Goal: Entertainment & Leisure: Consume media (video, audio)

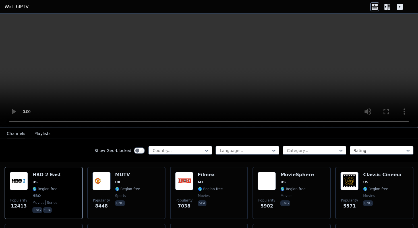
scroll to position [59, 0]
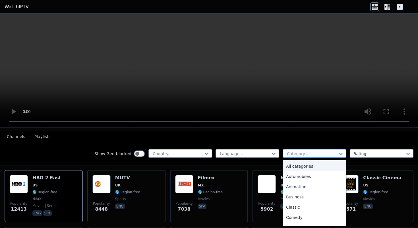
click at [303, 154] on div at bounding box center [312, 154] width 52 height 6
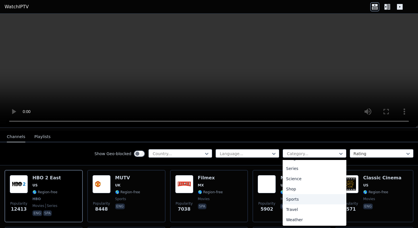
click at [305, 200] on div "Sports" at bounding box center [315, 199] width 64 height 10
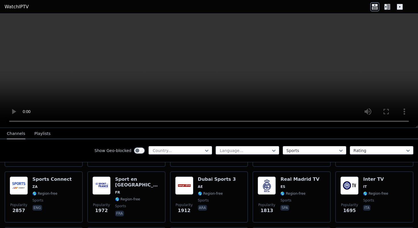
scroll to position [114, 0]
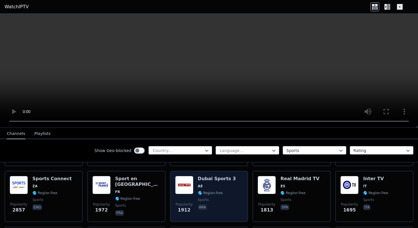
click at [225, 199] on span "sports" at bounding box center [217, 199] width 38 height 5
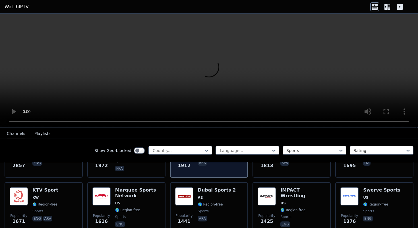
scroll to position [159, 0]
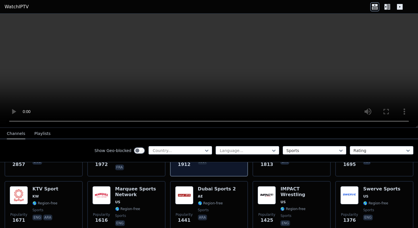
click at [225, 199] on div "Dubai Sports 2 AE 🌎 Region-free sports ara" at bounding box center [217, 206] width 38 height 41
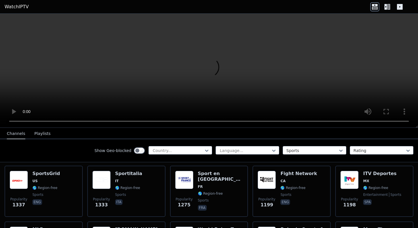
scroll to position [231, 0]
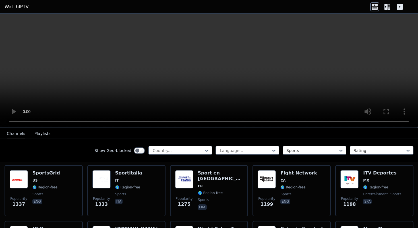
click at [225, 204] on span "fra" at bounding box center [220, 207] width 45 height 7
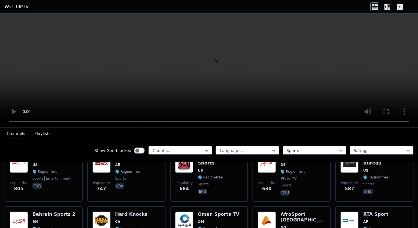
scroll to position [414, 0]
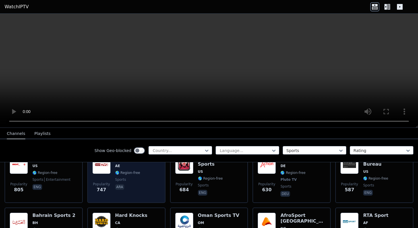
click at [135, 170] on span "🌎 Region-free" at bounding box center [127, 172] width 25 height 5
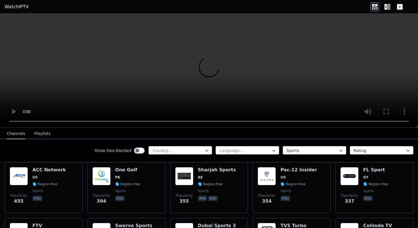
scroll to position [515, 0]
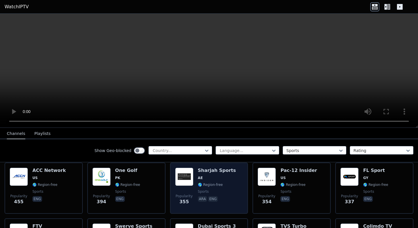
click at [219, 176] on span "AE" at bounding box center [217, 177] width 38 height 5
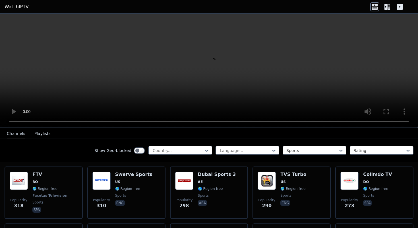
scroll to position [567, 0]
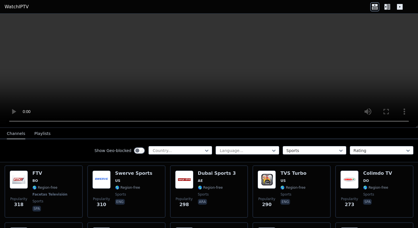
click at [215, 178] on span "AE" at bounding box center [217, 180] width 38 height 5
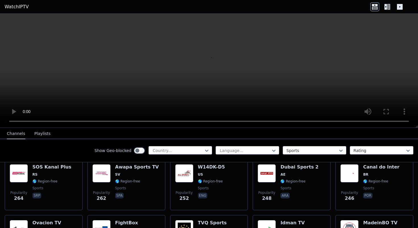
scroll to position [686, 0]
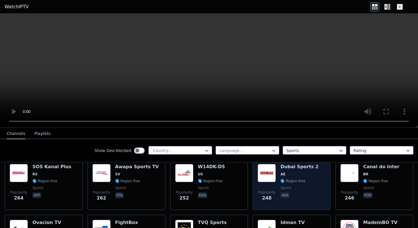
click at [301, 175] on span "AE" at bounding box center [299, 174] width 38 height 5
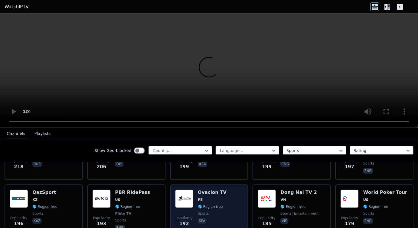
scroll to position [847, 0]
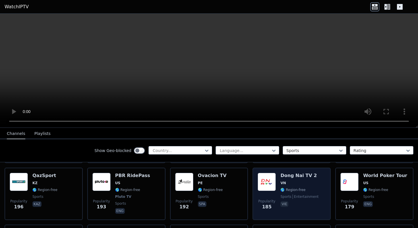
click at [256, 200] on div "Popularity 185 Dong Nai TV 2 VN 🌎 Region-free sports entertainment vie" at bounding box center [291, 193] width 78 height 52
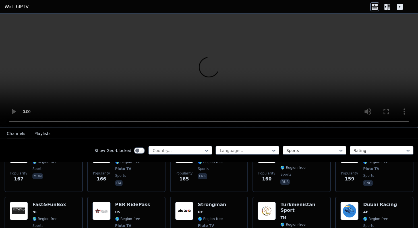
scroll to position [988, 0]
click at [197, 152] on div at bounding box center [178, 151] width 52 height 6
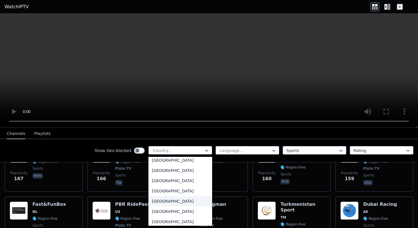
scroll to position [1979, 0]
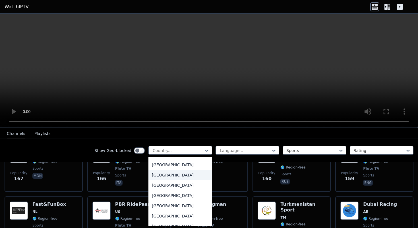
click at [178, 176] on div "[GEOGRAPHIC_DATA]" at bounding box center [180, 175] width 64 height 10
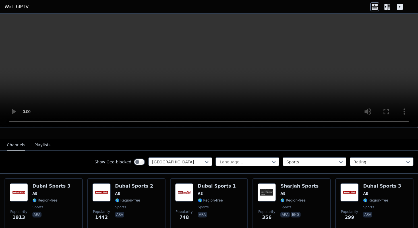
scroll to position [52, 0]
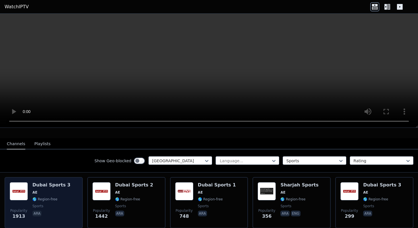
click at [61, 196] on div "Dubai Sports 3 AE 🌎 Region-free sports ara" at bounding box center [51, 202] width 38 height 41
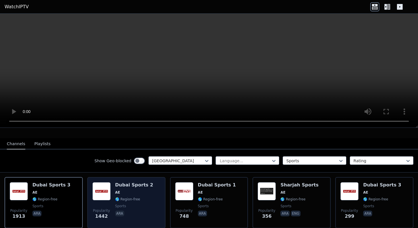
click at [111, 209] on div "Popularity 1442 Dubai Sports 2 AE 🌎 Region-free sports ara" at bounding box center [126, 202] width 68 height 41
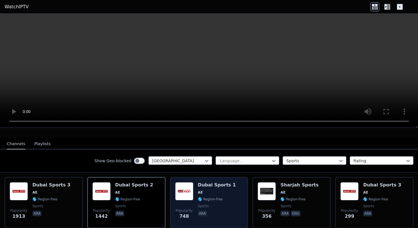
click at [197, 209] on div "Popularity 748 Dubai Sports 1 AE 🌎 Region-free sports ara" at bounding box center [209, 202] width 68 height 41
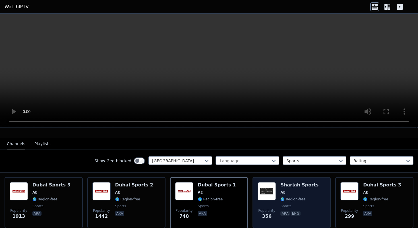
click at [299, 189] on div "Sharjah Sports AE 🌎 Region-free sports ara eng" at bounding box center [299, 202] width 38 height 41
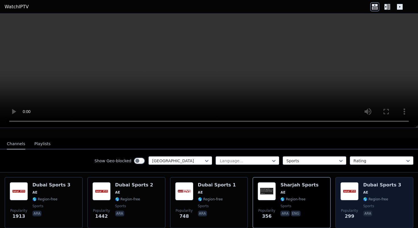
click at [361, 205] on div "Popularity 299 Dubai Sports 3 AE 🌎 Region-free sports ara" at bounding box center [374, 202] width 68 height 41
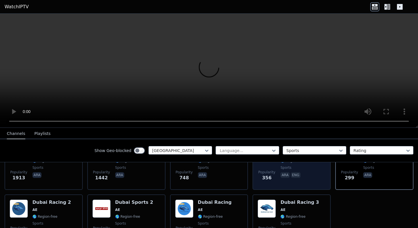
scroll to position [91, 0]
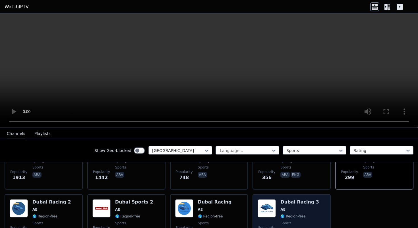
click at [294, 202] on h6 "Dubai Racing 3" at bounding box center [299, 202] width 39 height 6
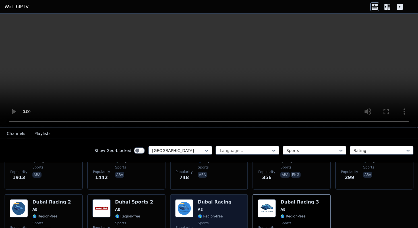
click at [225, 208] on span "AE" at bounding box center [215, 209] width 34 height 5
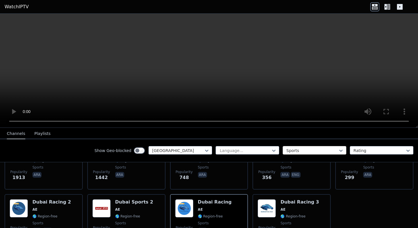
click at [305, 150] on div at bounding box center [312, 151] width 52 height 6
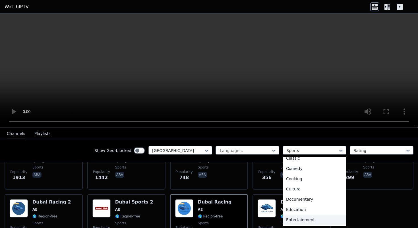
scroll to position [0, 0]
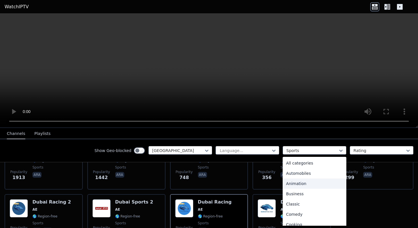
click at [363, 200] on div "Popularity 1913 Dubai Sports 3 AE 🌎 Region-free sports ara Popularity 1442 [GEO…" at bounding box center [209, 192] width 418 height 116
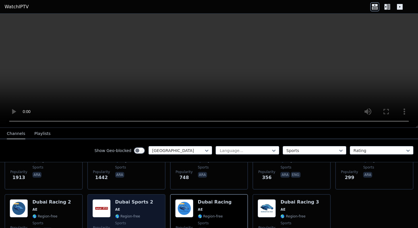
click at [122, 207] on span "AE" at bounding box center [134, 209] width 38 height 5
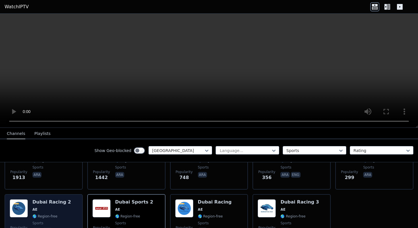
click at [55, 205] on div "Dubai Racing 2 AE 🌎 Region-free sports ara eng" at bounding box center [51, 219] width 39 height 41
click at [56, 205] on div "Dubai Racing 2 AE 🌎 Region-free sports ara eng" at bounding box center [51, 219] width 39 height 41
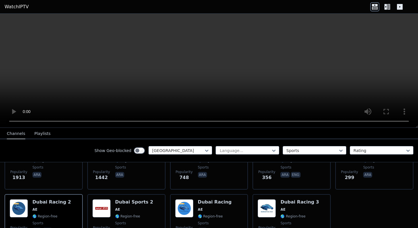
click at [385, 10] on icon at bounding box center [387, 6] width 9 height 9
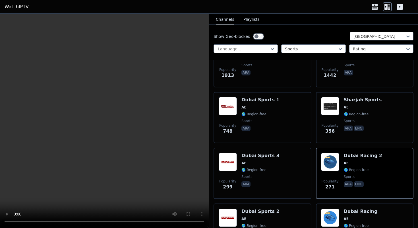
click at [401, 9] on icon at bounding box center [400, 7] width 6 height 6
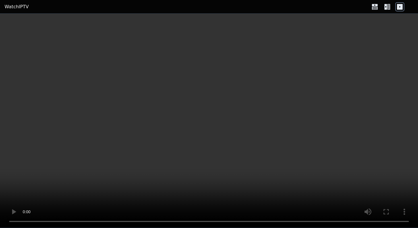
click at [385, 5] on icon at bounding box center [385, 7] width 3 height 6
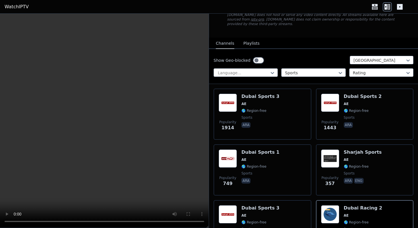
scroll to position [44, 0]
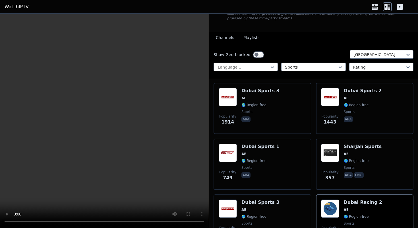
click at [249, 34] on button "Playlists" at bounding box center [251, 37] width 16 height 11
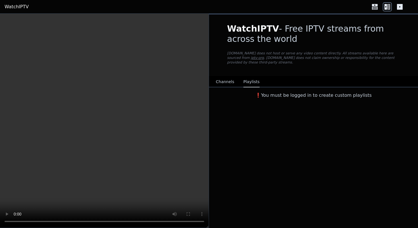
click at [222, 83] on button "Channels" at bounding box center [225, 81] width 18 height 11
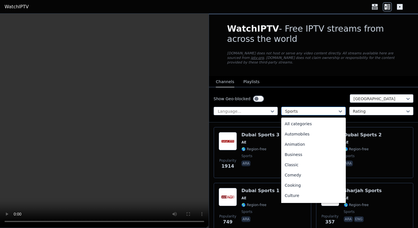
click at [298, 114] on div at bounding box center [311, 111] width 52 height 6
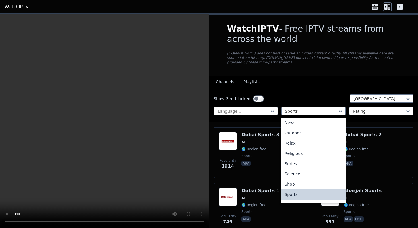
click at [303, 97] on div "Show Geo-blocked [GEOGRAPHIC_DATA]" at bounding box center [313, 98] width 200 height 9
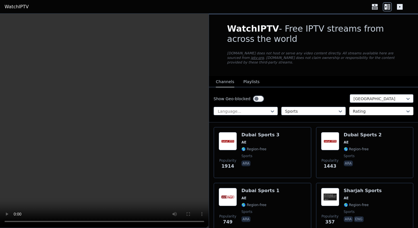
click at [362, 109] on div at bounding box center [379, 111] width 52 height 6
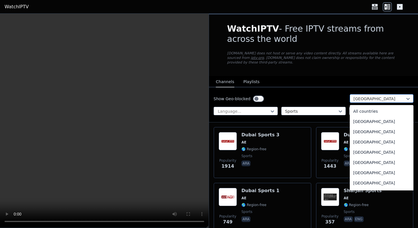
click at [366, 96] on div at bounding box center [379, 99] width 52 height 6
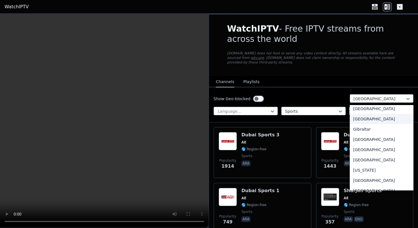
scroll to position [0, 0]
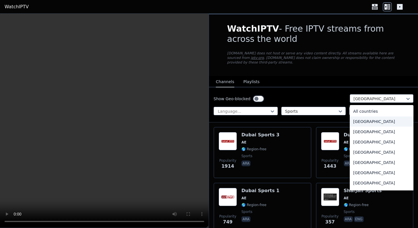
click at [92, 134] on video at bounding box center [104, 121] width 209 height 214
